Goal: Task Accomplishment & Management: Complete application form

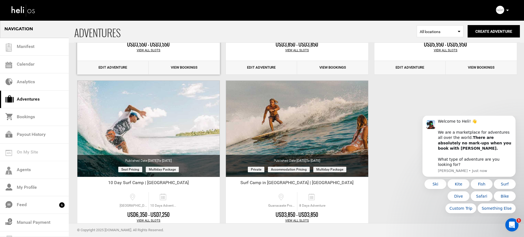
scroll to position [62, 0]
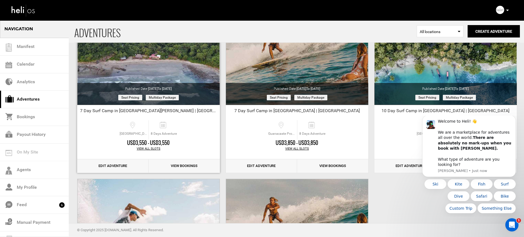
click at [122, 166] on link "Edit Adventure" at bounding box center [112, 165] width 71 height 13
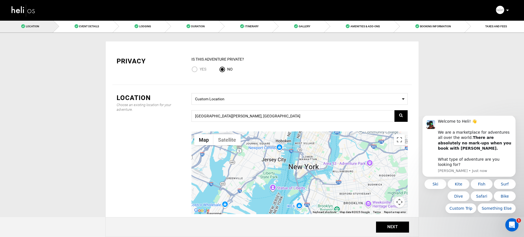
click at [198, 69] on input "Yes" at bounding box center [195, 69] width 8 height 7
radio input "true"
radio input "false"
drag, startPoint x: 489, startPoint y: 26, endPoint x: 485, endPoint y: 36, distance: 10.8
click at [489, 26] on span "TAXES AND FEES" at bounding box center [496, 26] width 22 height 3
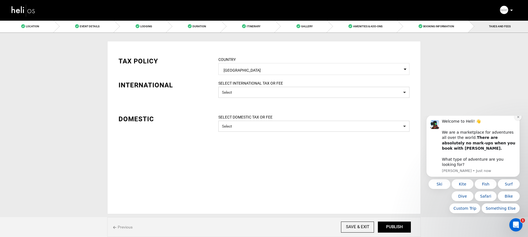
click at [519, 118] on icon "Dismiss notification" at bounding box center [518, 116] width 3 height 3
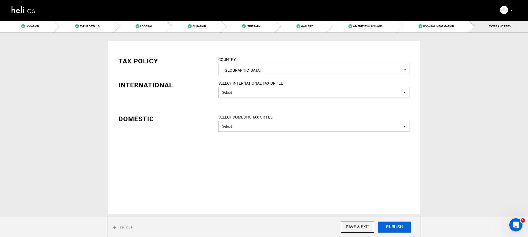
click at [397, 229] on button "PUBLISH" at bounding box center [394, 226] width 33 height 11
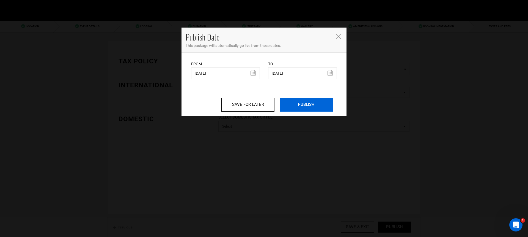
click at [309, 105] on input "PUBLISH" at bounding box center [306, 105] width 53 height 14
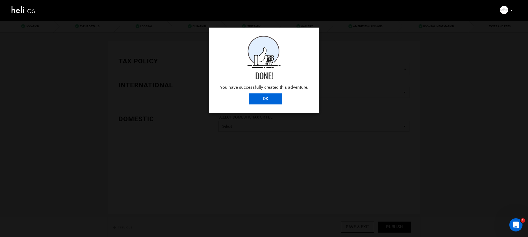
click at [272, 96] on input "OK" at bounding box center [265, 98] width 33 height 11
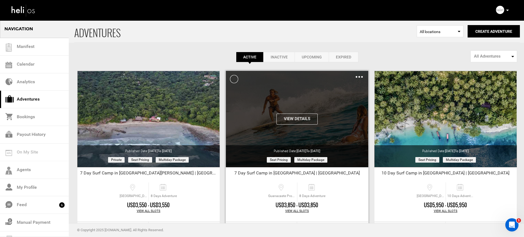
scroll to position [15, 0]
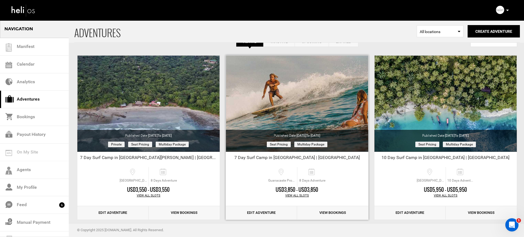
click at [264, 210] on link "Edit Adventure" at bounding box center [261, 212] width 71 height 13
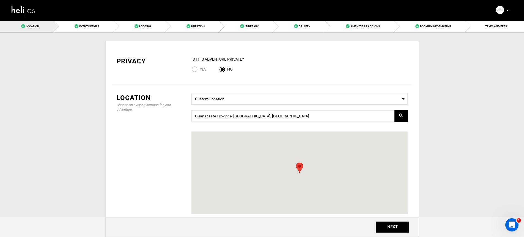
click at [201, 68] on span "Yes" at bounding box center [203, 69] width 7 height 4
click at [200, 68] on input "Yes" at bounding box center [195, 69] width 8 height 7
radio input "true"
radio input "false"
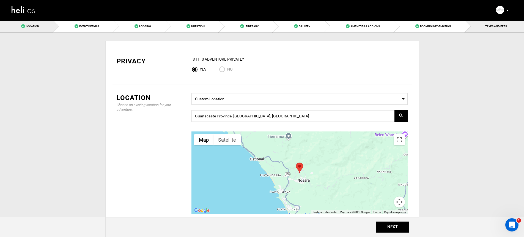
click at [509, 28] on link "TAXES AND FEES" at bounding box center [494, 26] width 59 height 12
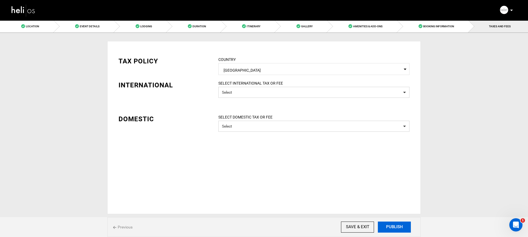
click at [401, 226] on button "PUBLISH" at bounding box center [394, 226] width 33 height 11
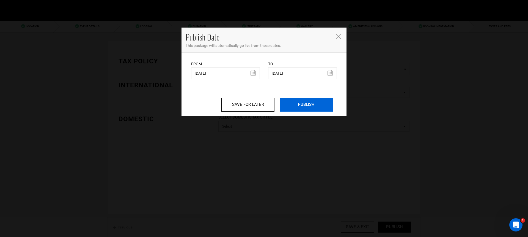
click at [309, 103] on input "PUBLISH" at bounding box center [306, 105] width 53 height 14
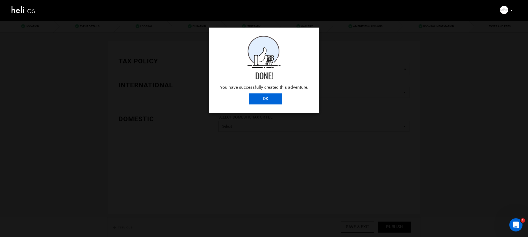
click at [269, 100] on input "OK" at bounding box center [265, 98] width 33 height 11
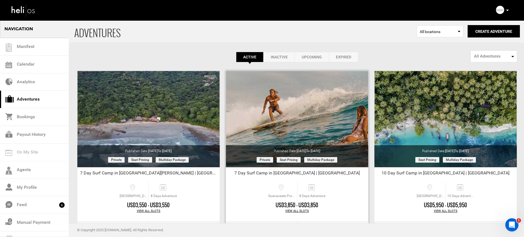
scroll to position [64, 0]
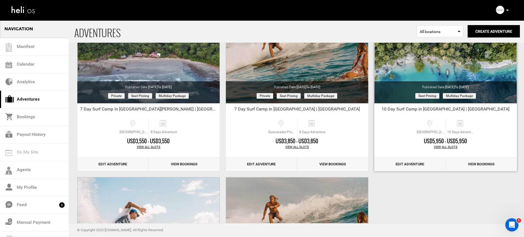
click at [413, 165] on link "Edit Adventure" at bounding box center [409, 163] width 71 height 13
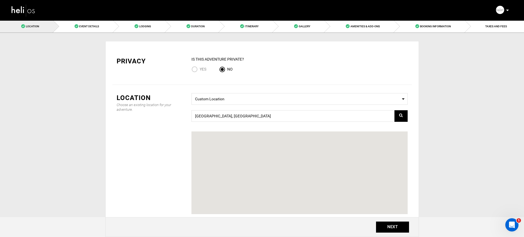
click at [196, 65] on div "IS this Adventure Private? Yes No" at bounding box center [299, 66] width 216 height 20
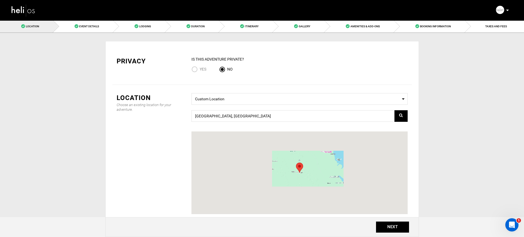
click at [195, 68] on input "Yes" at bounding box center [195, 69] width 8 height 7
radio input "true"
radio input "false"
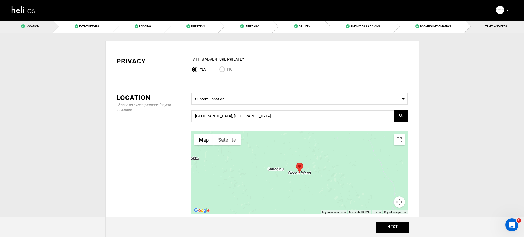
click at [485, 29] on link "TAXES AND FEES" at bounding box center [494, 26] width 59 height 12
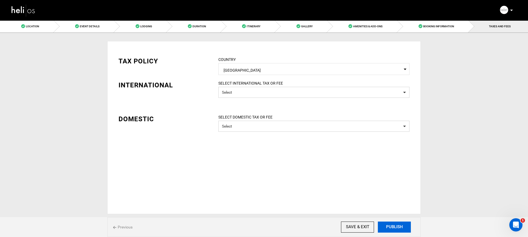
click at [397, 226] on button "PUBLISH" at bounding box center [394, 226] width 33 height 11
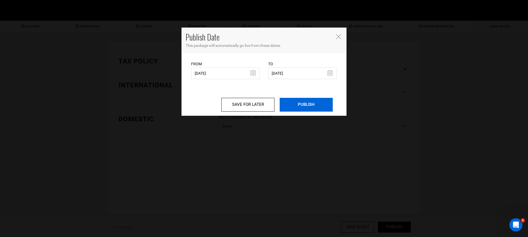
click at [320, 108] on input "PUBLISH" at bounding box center [306, 105] width 53 height 14
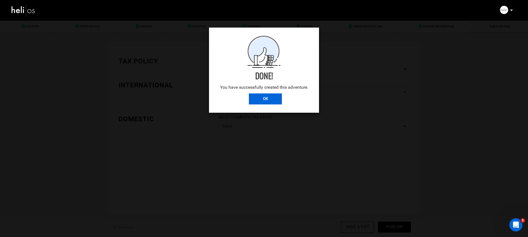
click at [264, 101] on input "OK" at bounding box center [265, 98] width 33 height 11
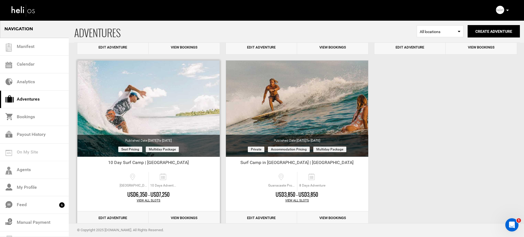
scroll to position [193, 0]
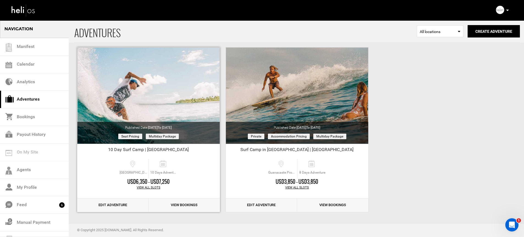
click at [129, 204] on link "Edit Adventure" at bounding box center [112, 204] width 71 height 13
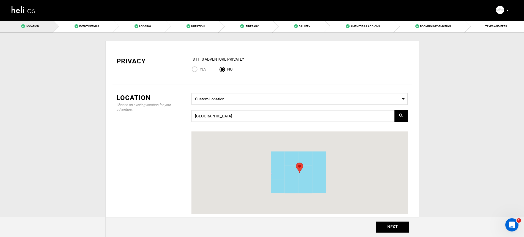
click at [185, 67] on div "Privacy IS this Adventure Private? Yes No" at bounding box center [262, 66] width 299 height 20
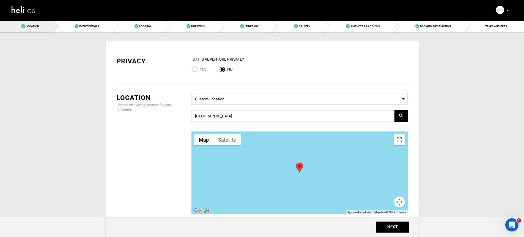
click at [194, 69] on input "Yes" at bounding box center [195, 69] width 8 height 7
radio input "true"
radio input "false"
drag, startPoint x: 490, startPoint y: 25, endPoint x: 487, endPoint y: 26, distance: 3.1
click at [490, 25] on span "TAXES AND FEES" at bounding box center [496, 26] width 22 height 3
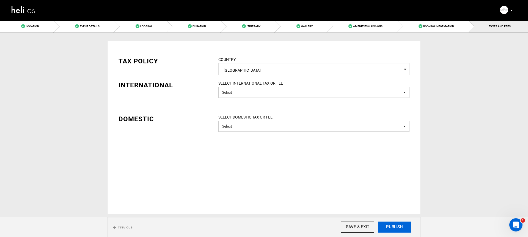
click at [396, 223] on button "PUBLISH" at bounding box center [394, 226] width 33 height 11
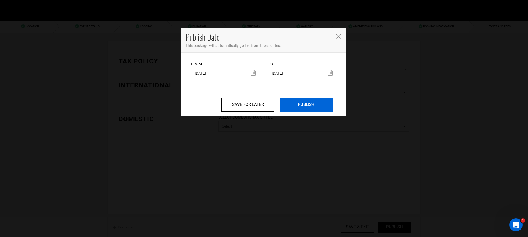
click at [302, 108] on input "PUBLISH" at bounding box center [306, 105] width 53 height 14
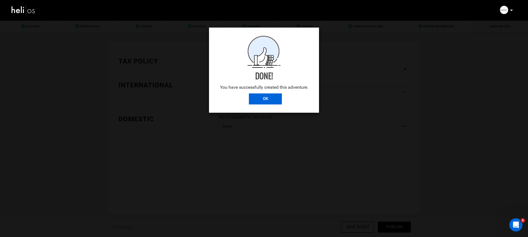
click at [264, 102] on input "OK" at bounding box center [265, 98] width 33 height 11
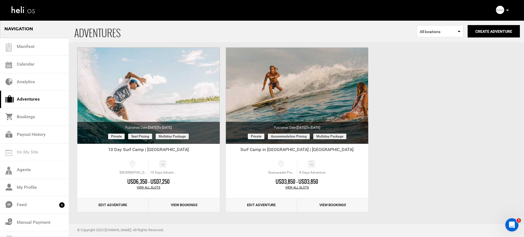
click at [510, 10] on div "Complete Your Profile Account Settings Change Password Logout" at bounding box center [503, 10] width 20 height 11
click at [509, 11] on div "Complete Your Profile Account Settings Change Password Logout" at bounding box center [503, 10] width 20 height 11
click at [507, 10] on icon at bounding box center [507, 10] width 3 height 1
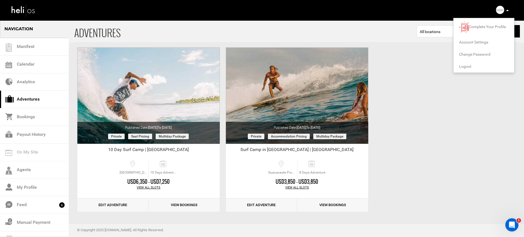
click at [464, 65] on span "Logout" at bounding box center [465, 66] width 12 height 4
